Goal: Task Accomplishment & Management: Manage account settings

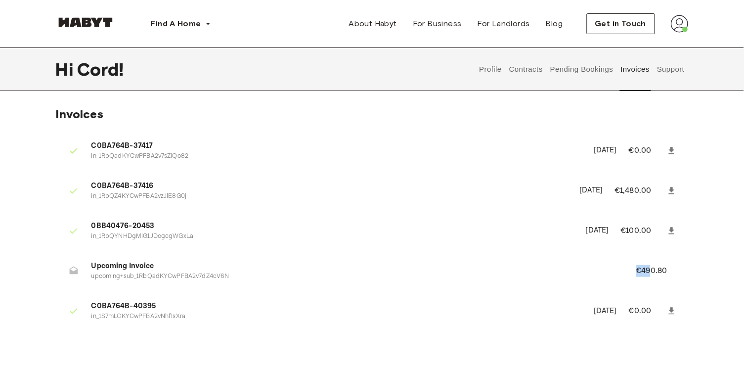
drag, startPoint x: 637, startPoint y: 266, endPoint x: 653, endPoint y: 266, distance: 16.3
click at [333, 266] on p "€490.80" at bounding box center [658, 271] width 45 height 12
click at [189, 272] on p "upcoming+sub_1RbQadKYCwPFBA2v7dZ4cV6N" at bounding box center [351, 276] width 521 height 9
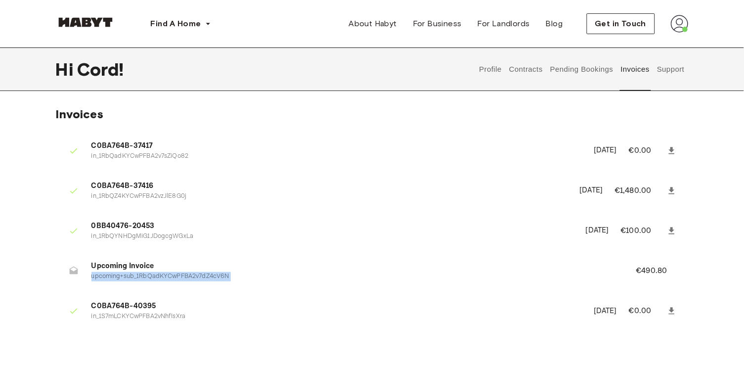
click at [189, 272] on p "upcoming+sub_1RbQadKYCwPFBA2v7dZ4cV6N" at bounding box center [351, 276] width 521 height 9
click at [197, 272] on p "upcoming+sub_1RbQadKYCwPFBA2v7dZ4cV6N" at bounding box center [351, 276] width 521 height 9
click at [176, 312] on p "in_1S7mLCKYCwPFBA2vNhfIsXra" at bounding box center [336, 316] width 491 height 9
click at [333, 226] on p "[DATE]" at bounding box center [597, 230] width 23 height 11
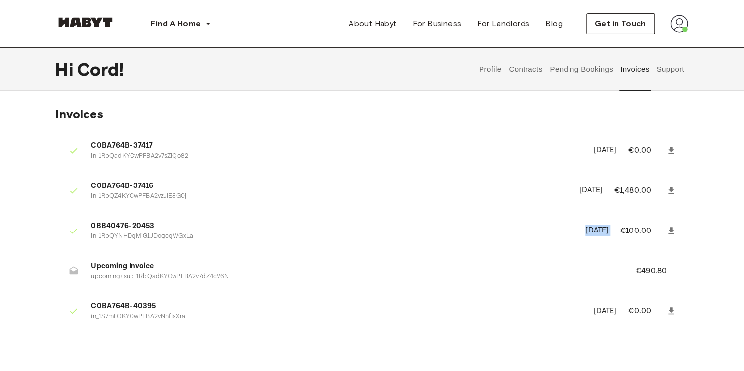
click at [333, 226] on p "[DATE]" at bounding box center [597, 230] width 23 height 11
click at [333, 197] on li "C0BA764B-37416 in_1RbQZ4KYCwPFBA2vzJlE8G0j [DATE] €1,480.00" at bounding box center [372, 191] width 633 height 34
